Goal: Task Accomplishment & Management: Manage account settings

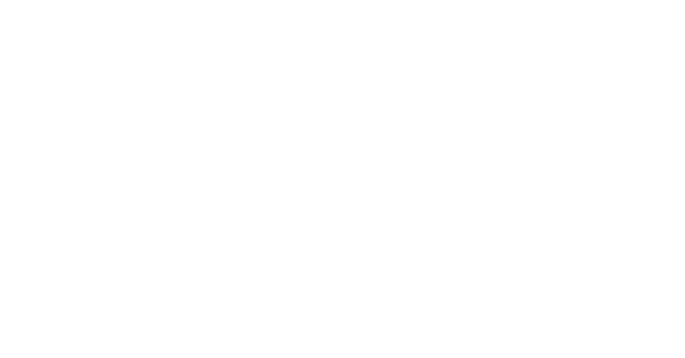
click at [445, 131] on body at bounding box center [342, 179] width 685 height 358
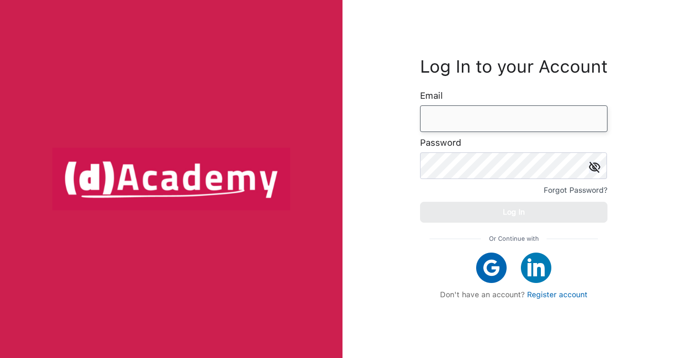
click at [445, 131] on input "email" at bounding box center [513, 119] width 187 height 27
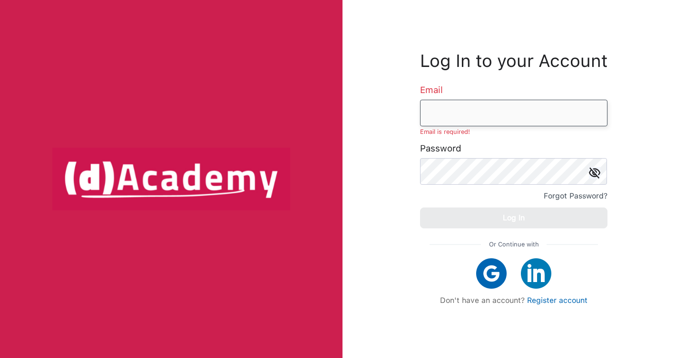
type input "**********"
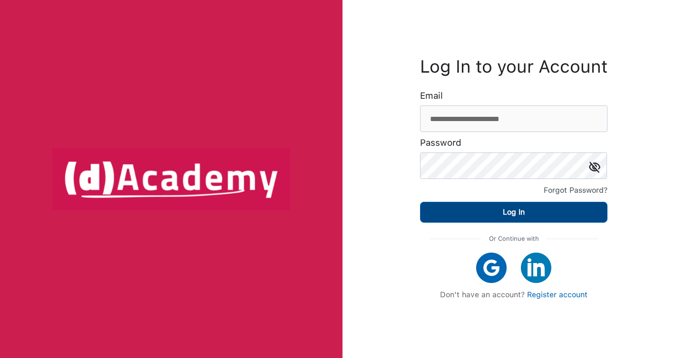
click at [443, 207] on button "Log In" at bounding box center [513, 212] width 187 height 21
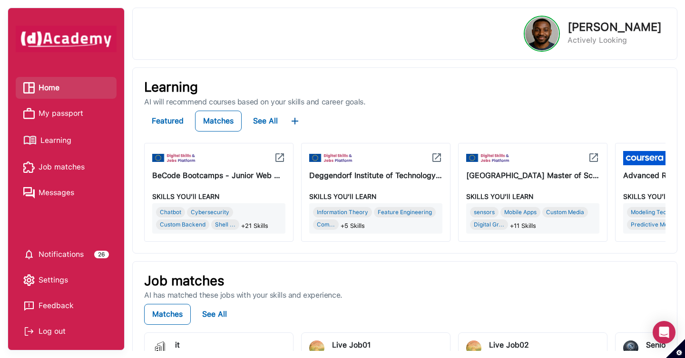
click at [68, 116] on span "My passport" at bounding box center [61, 113] width 45 height 14
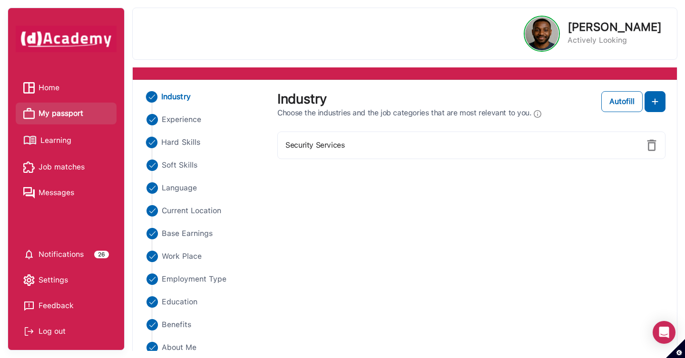
scroll to position [58, 0]
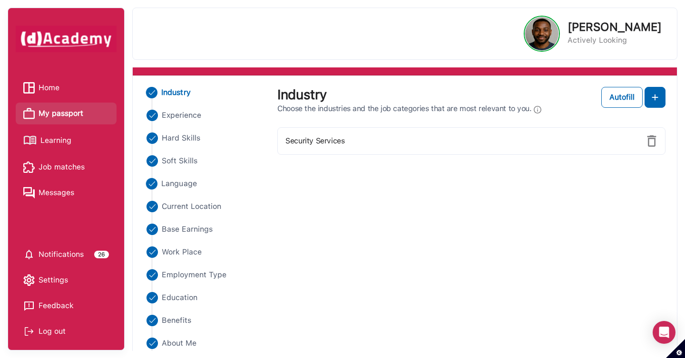
click at [185, 184] on span "Language" at bounding box center [179, 183] width 36 height 11
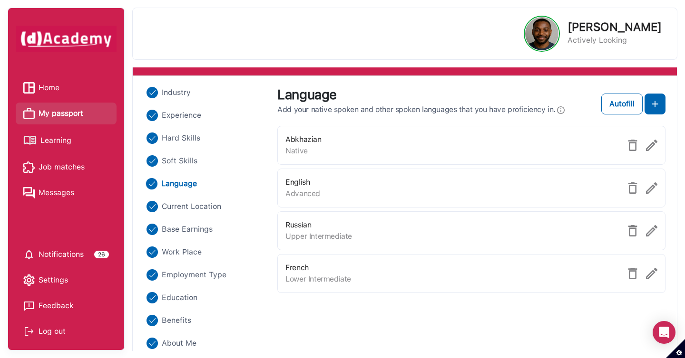
click at [632, 151] on img at bounding box center [632, 145] width 11 height 11
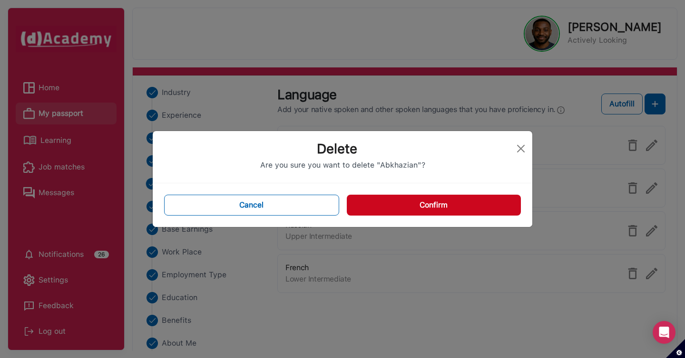
click at [463, 206] on button "Confirm" at bounding box center [434, 205] width 174 height 21
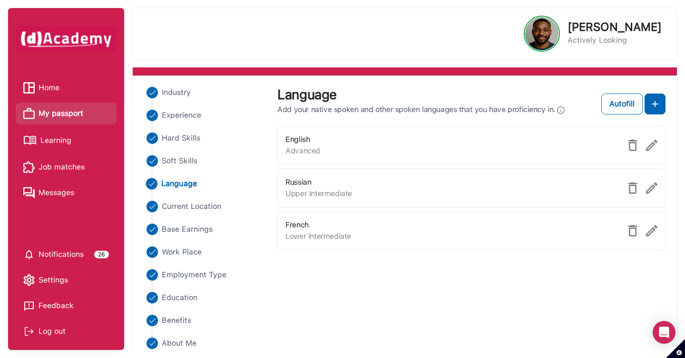
click at [58, 330] on div "Log out" at bounding box center [66, 332] width 86 height 14
